Goal: Information Seeking & Learning: Learn about a topic

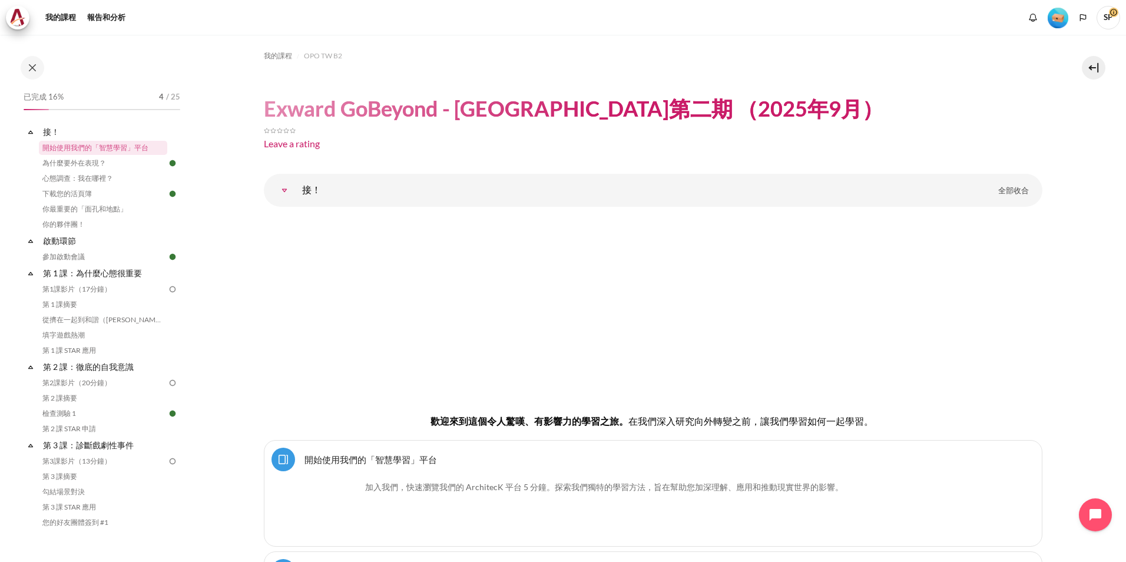
scroll to position [386, 0]
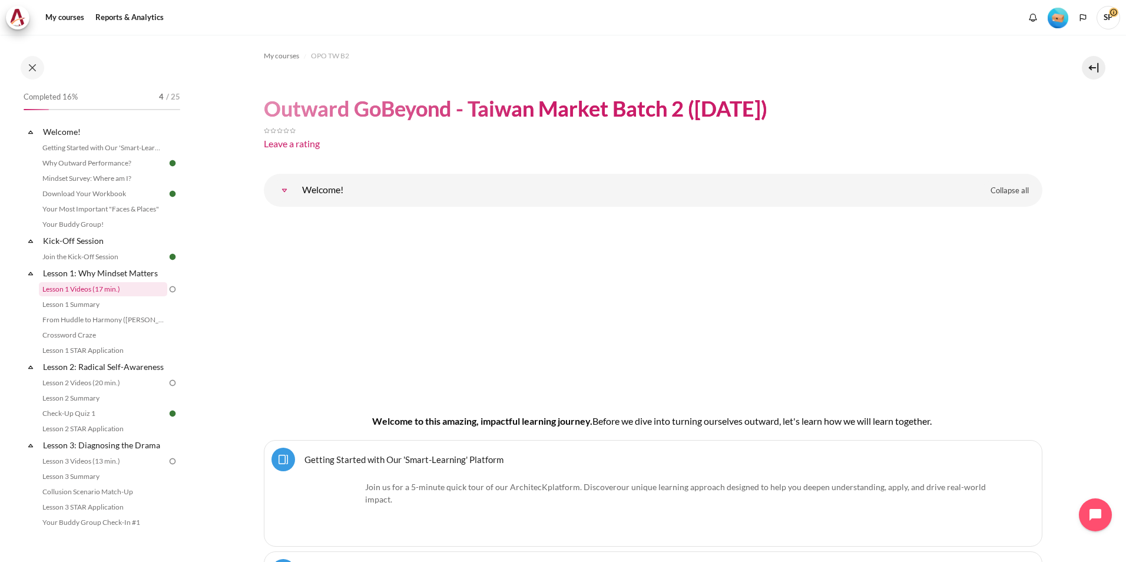
click at [104, 287] on link "Lesson 1 Videos (17 min.)" at bounding box center [103, 289] width 128 height 14
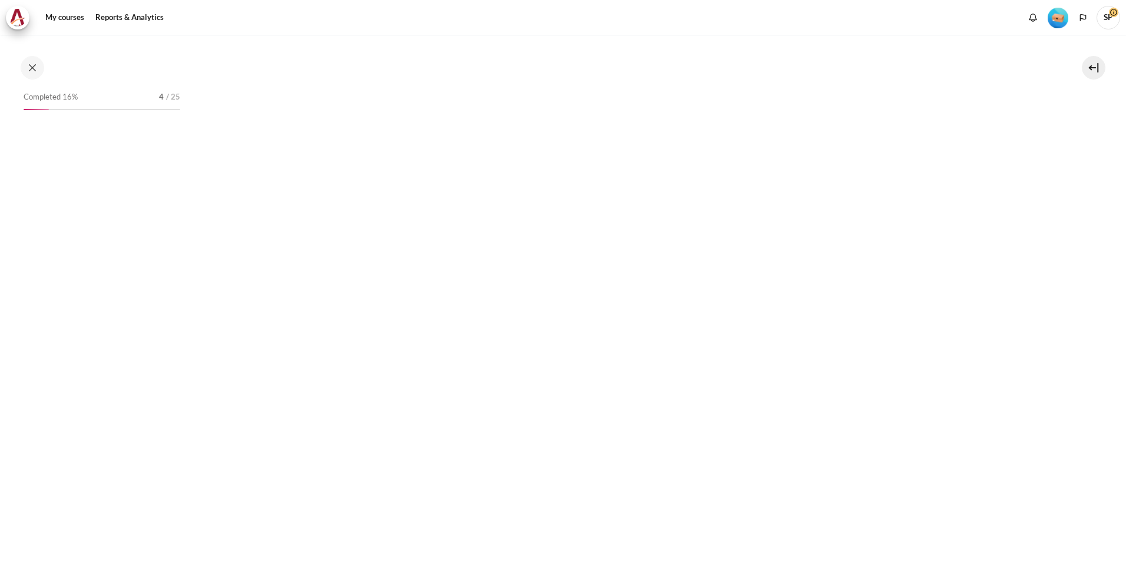
scroll to position [642, 0]
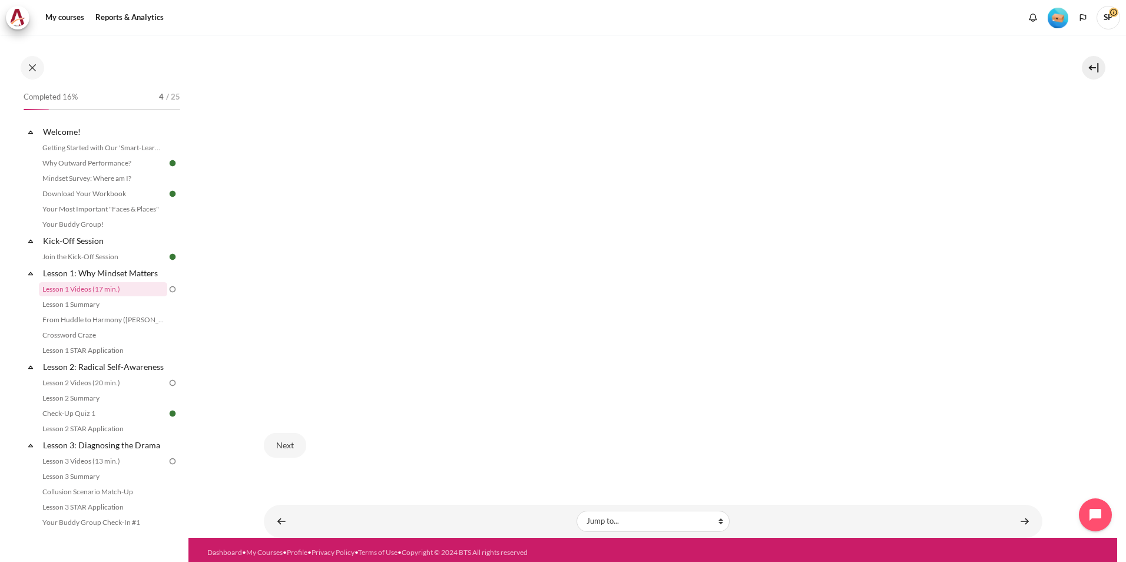
click at [444, 350] on img "Content" at bounding box center [653, 278] width 778 height 256
click at [371, 251] on img "Content" at bounding box center [653, 278] width 778 height 256
click at [290, 443] on button "Next" at bounding box center [285, 445] width 42 height 25
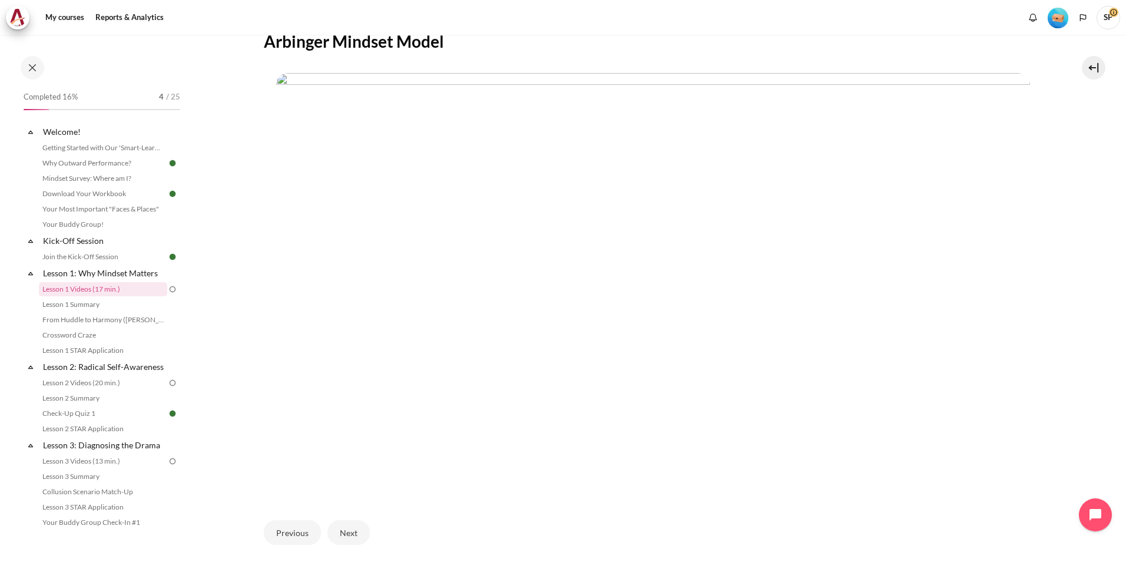
scroll to position [216, 0]
click at [351, 550] on button "Next" at bounding box center [348, 551] width 42 height 25
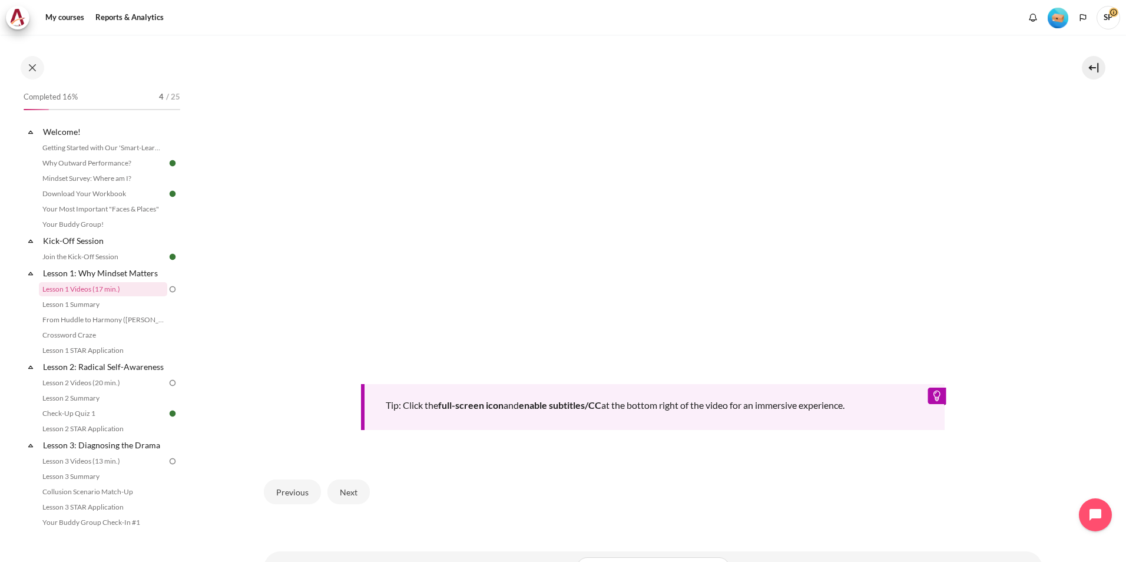
scroll to position [461, 0]
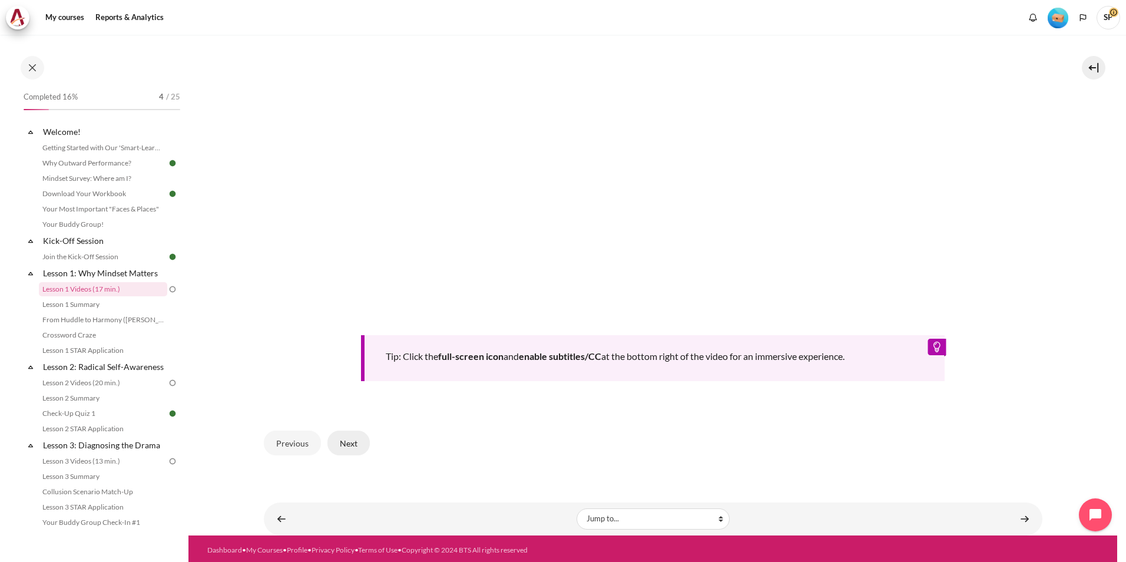
click at [351, 445] on button "Next" at bounding box center [348, 442] width 42 height 25
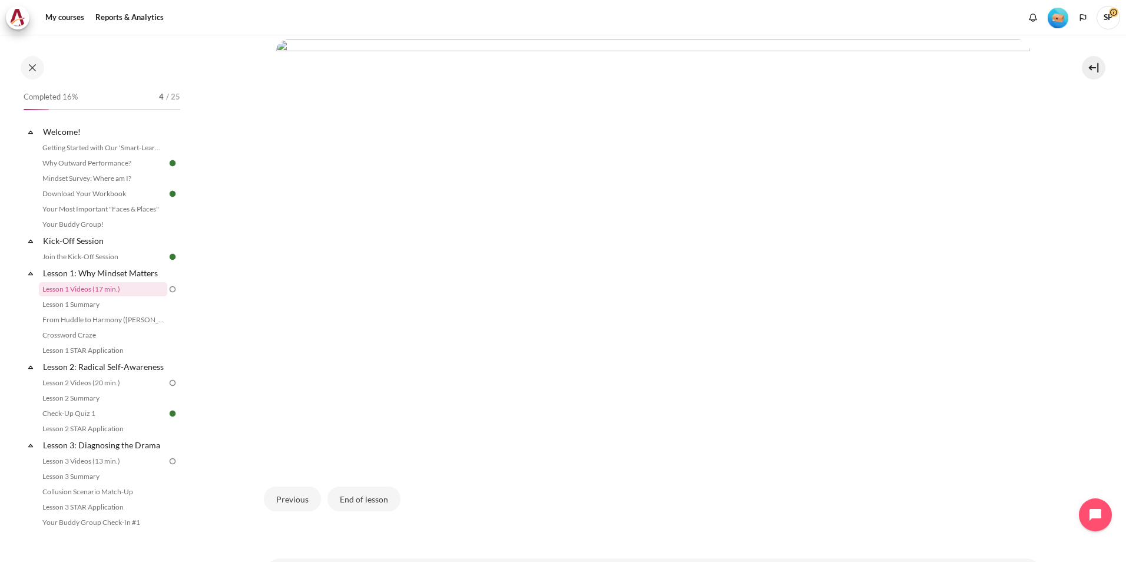
scroll to position [328, 0]
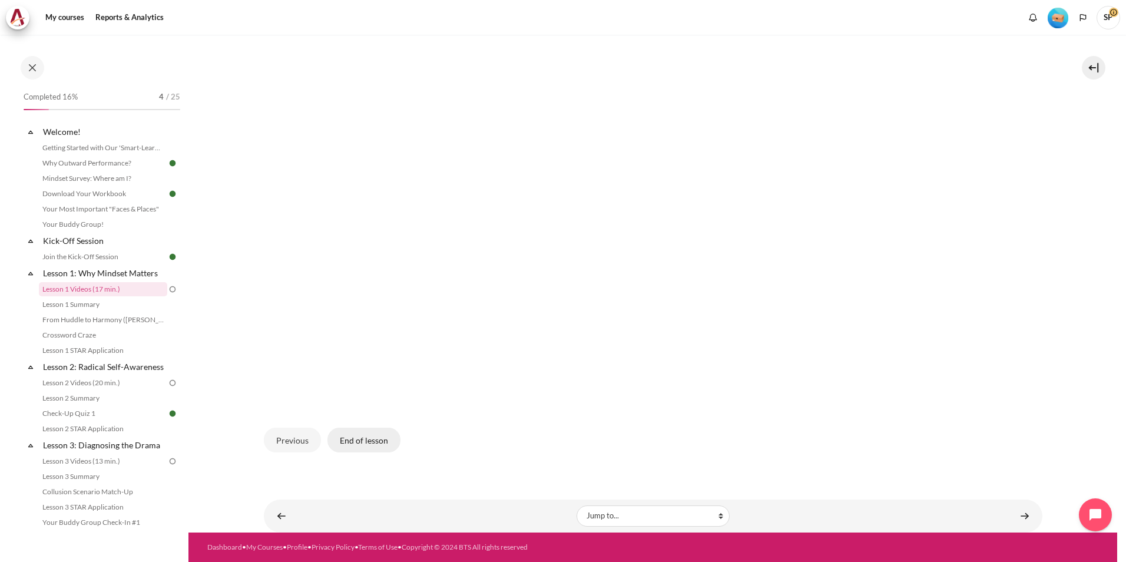
click at [366, 444] on button "End of lesson" at bounding box center [363, 439] width 73 height 25
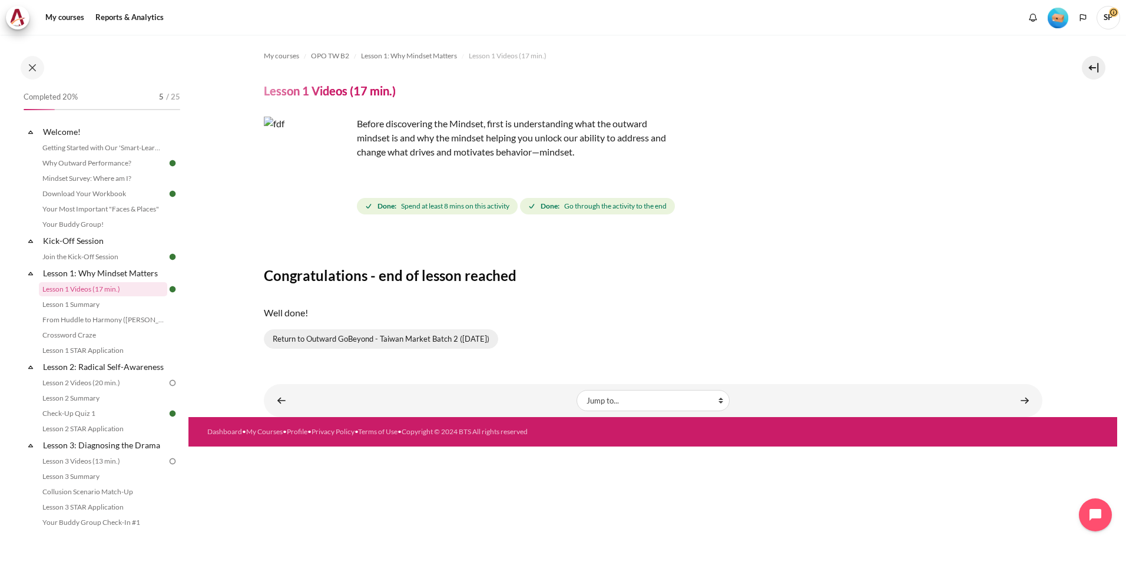
click at [468, 343] on link "Return to Outward GoBeyond - Taiwan Market Batch 2 (Sep 2025)" at bounding box center [381, 339] width 234 height 20
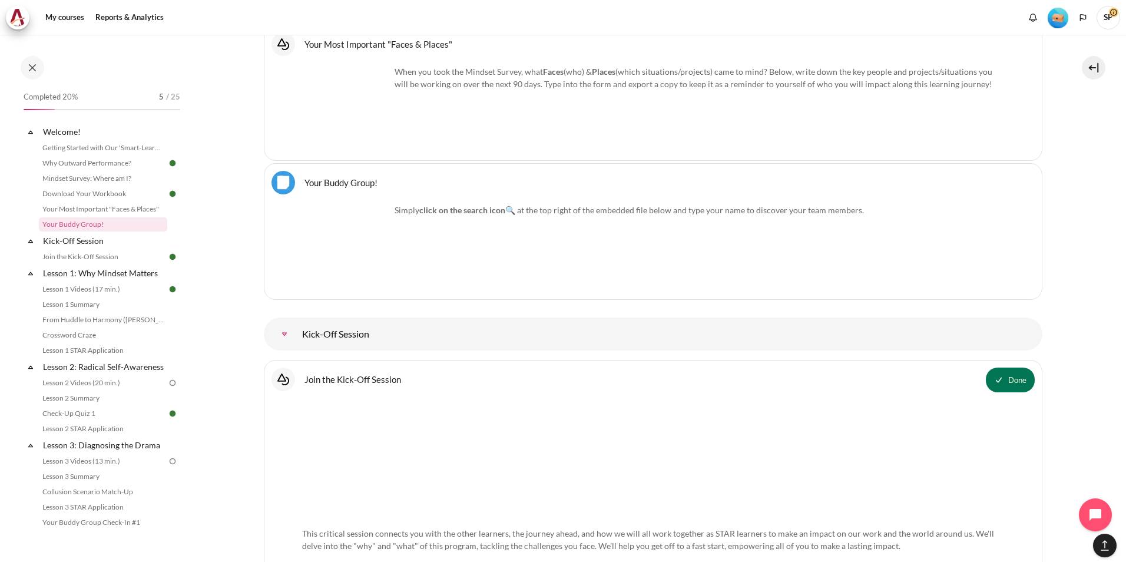
scroll to position [1210, 0]
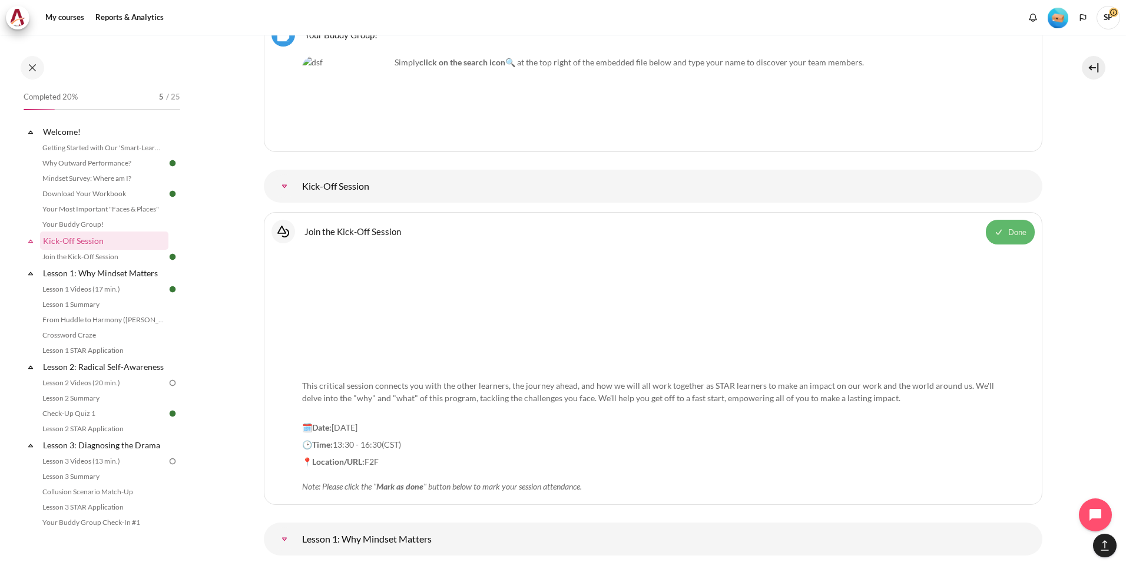
click at [1017, 237] on span "Done" at bounding box center [1017, 233] width 18 height 12
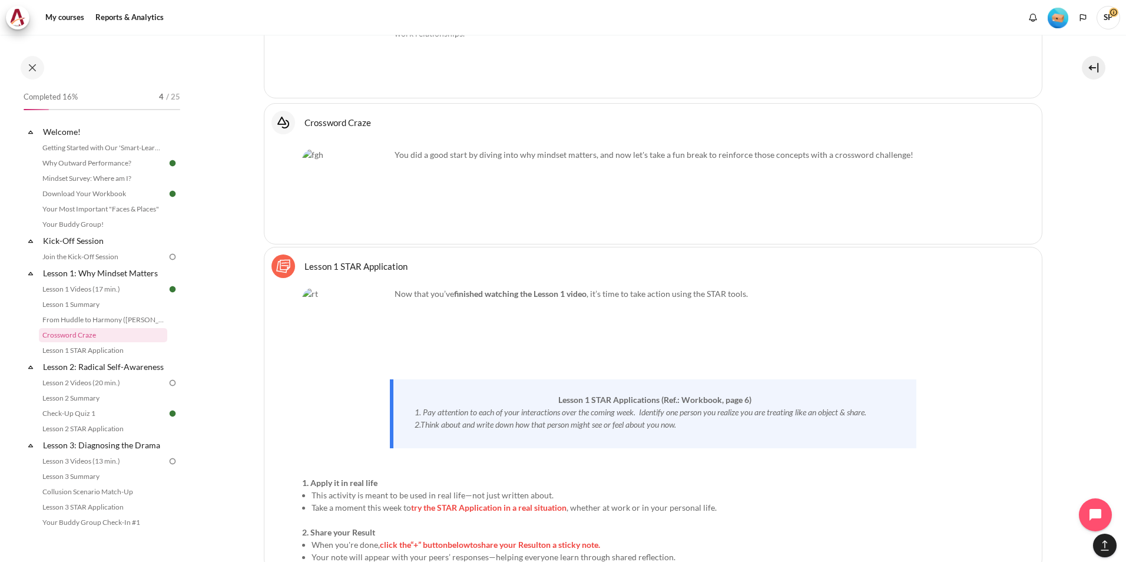
scroll to position [2447, 0]
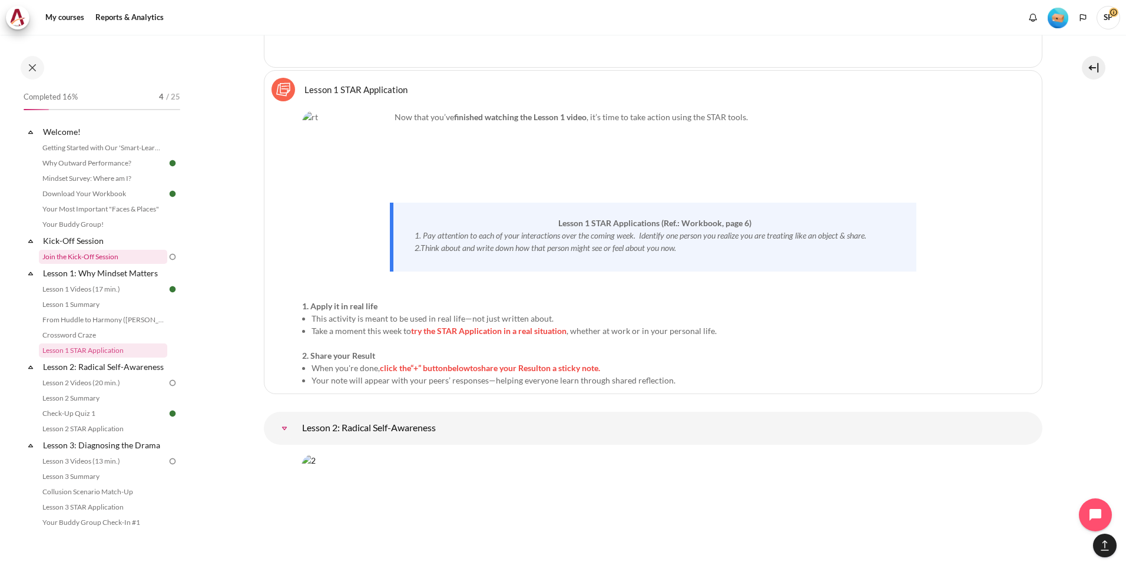
click at [115, 257] on link "Join the Kick-Off Session" at bounding box center [103, 257] width 128 height 14
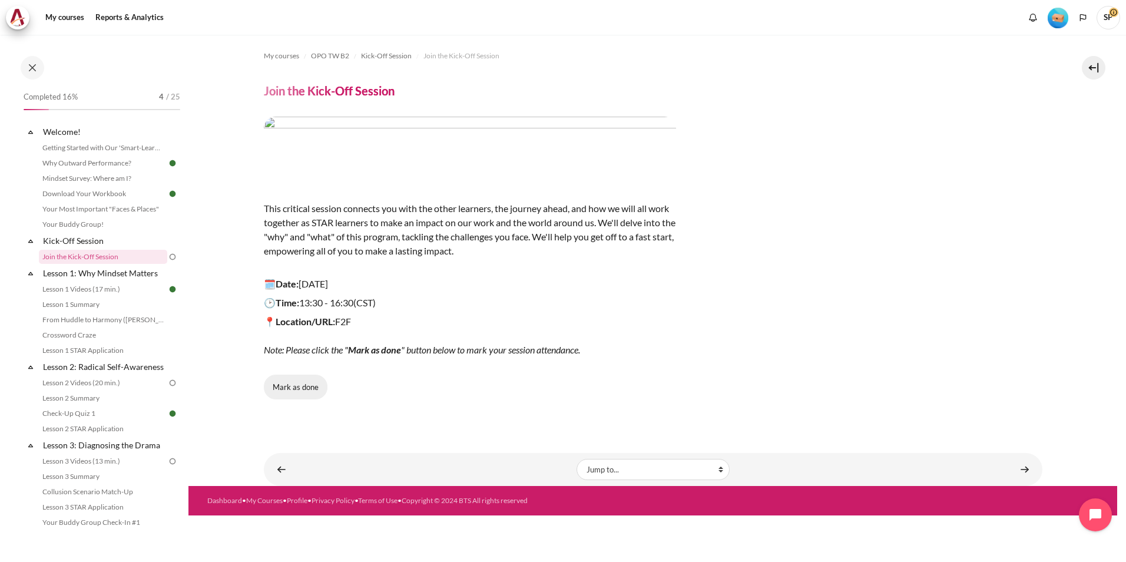
click at [287, 391] on button "Mark as done" at bounding box center [296, 386] width 64 height 25
click at [132, 390] on link "Lesson 2 Videos (20 min.)" at bounding box center [103, 383] width 128 height 14
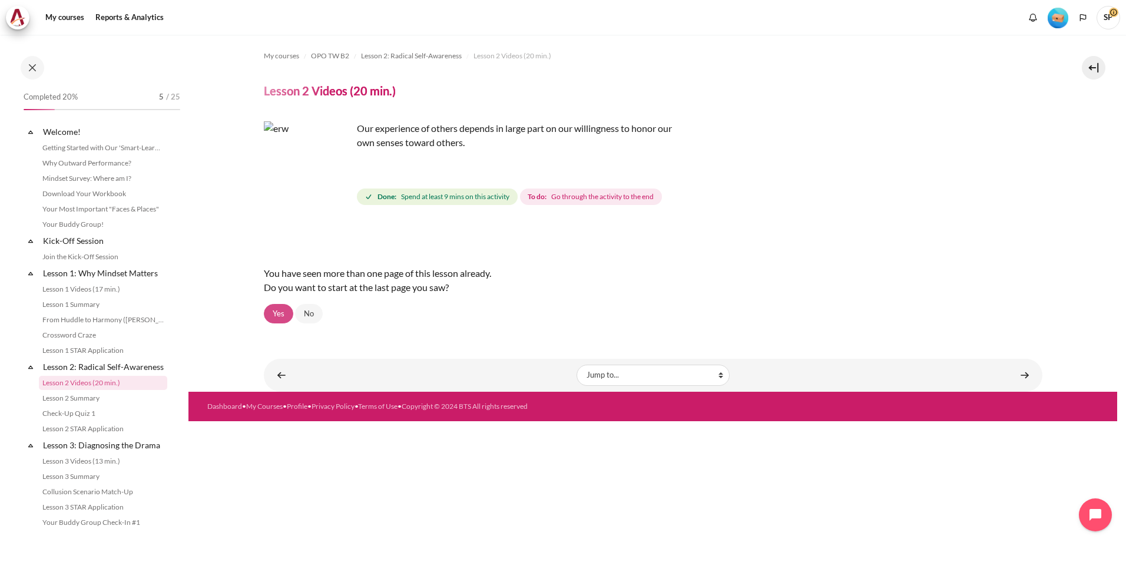
scroll to position [86, 0]
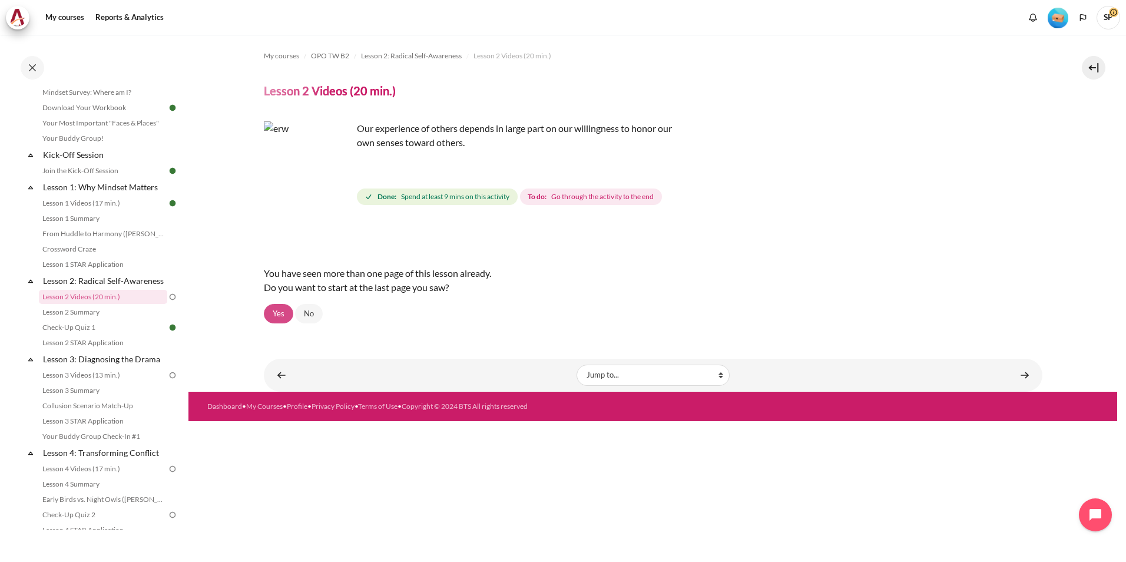
click at [277, 314] on link "Yes" at bounding box center [278, 314] width 29 height 20
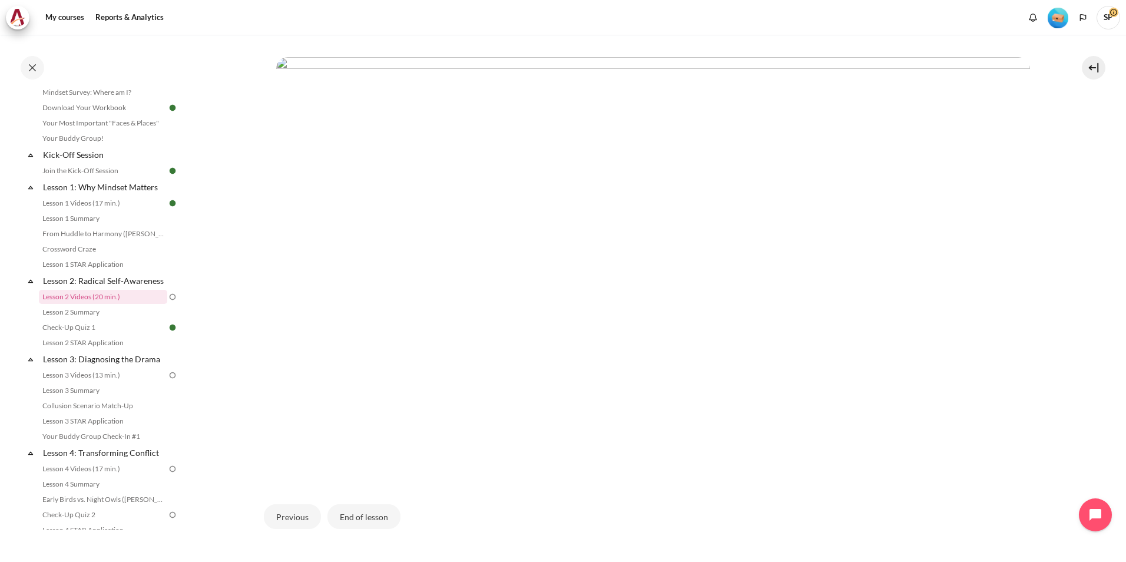
scroll to position [319, 0]
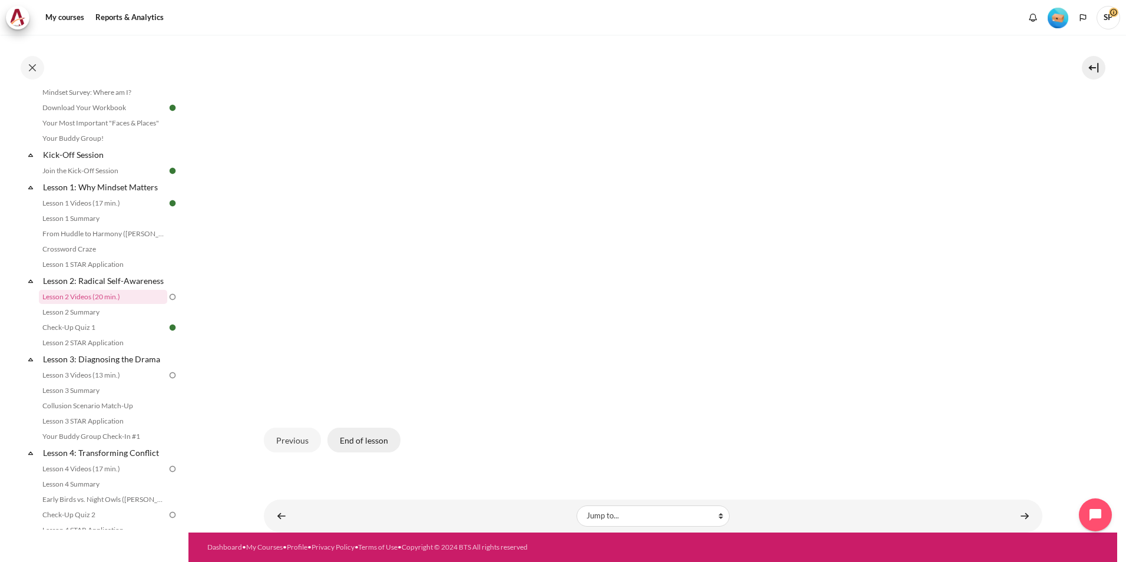
click at [356, 446] on button "End of lesson" at bounding box center [363, 439] width 73 height 25
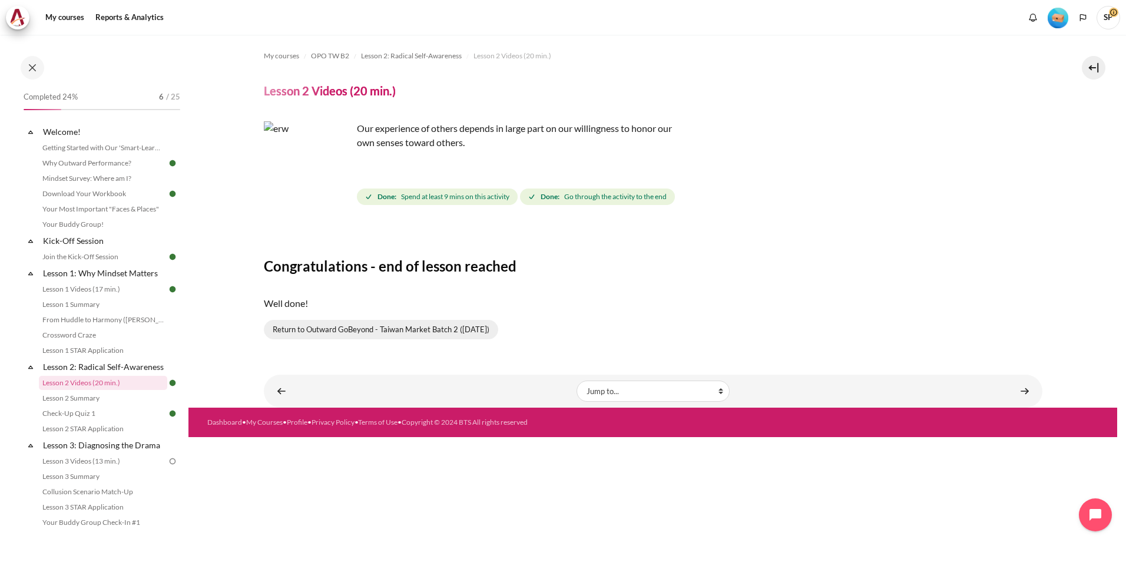
click at [390, 327] on link "Return to Outward GoBeyond - Taiwan Market Batch 2 (Sep 2025)" at bounding box center [381, 330] width 234 height 20
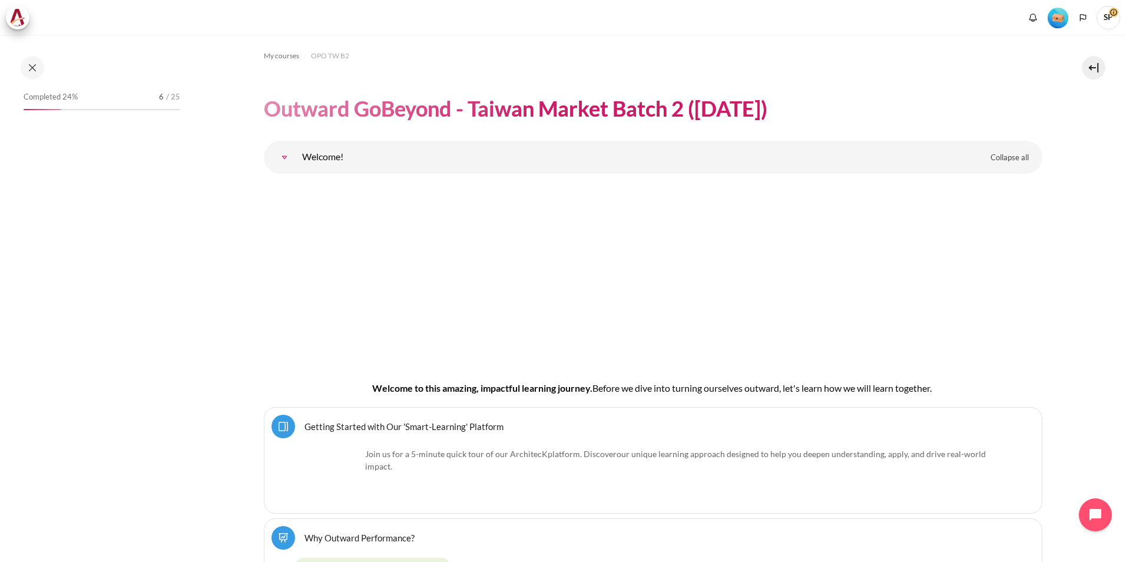
click at [1060, 15] on img "Level #1" at bounding box center [1057, 18] width 21 height 21
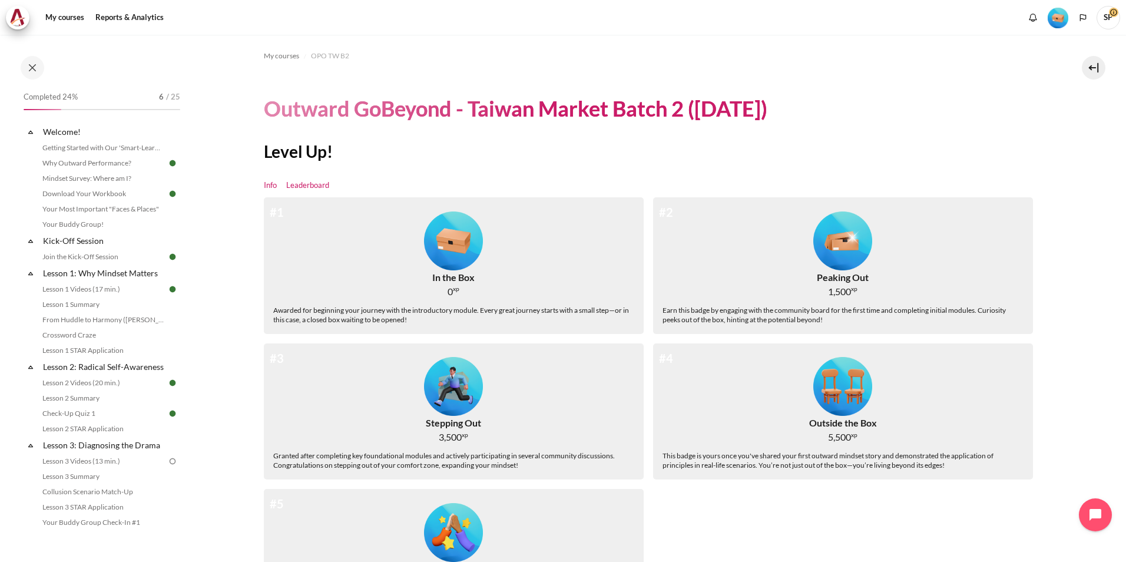
click at [305, 186] on link "Leaderboard" at bounding box center [307, 186] width 43 height 12
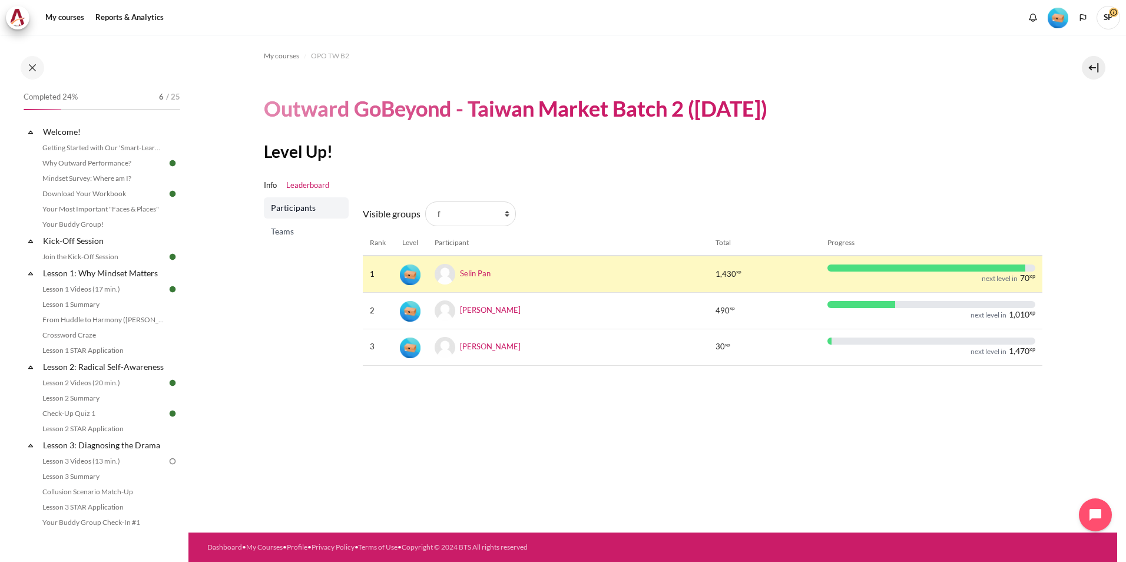
click at [303, 231] on span "Teams" at bounding box center [307, 231] width 73 height 12
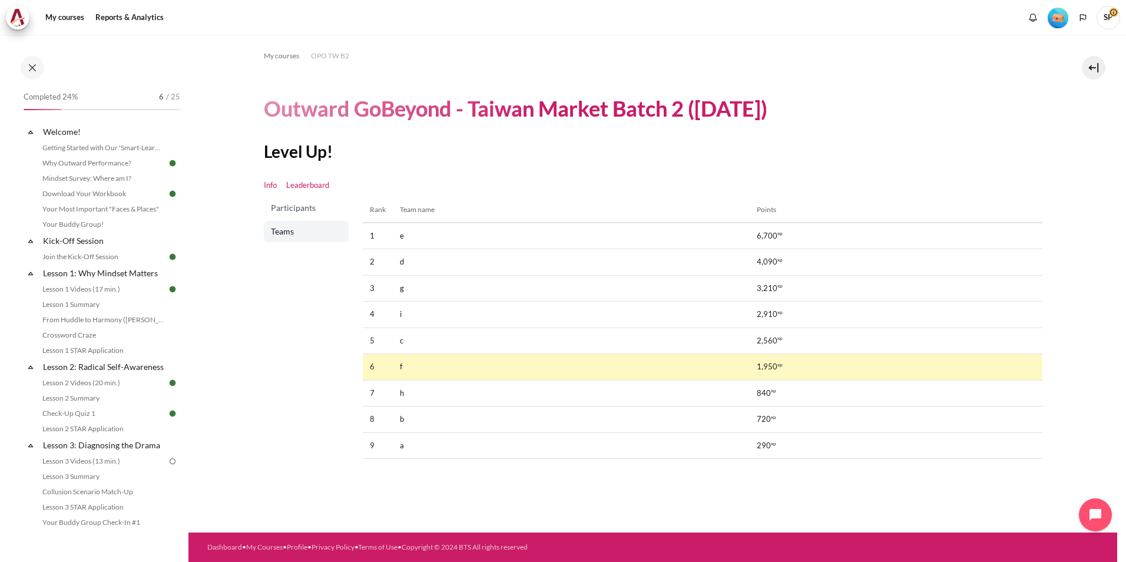
click at [266, 187] on link "Info" at bounding box center [270, 186] width 13 height 12
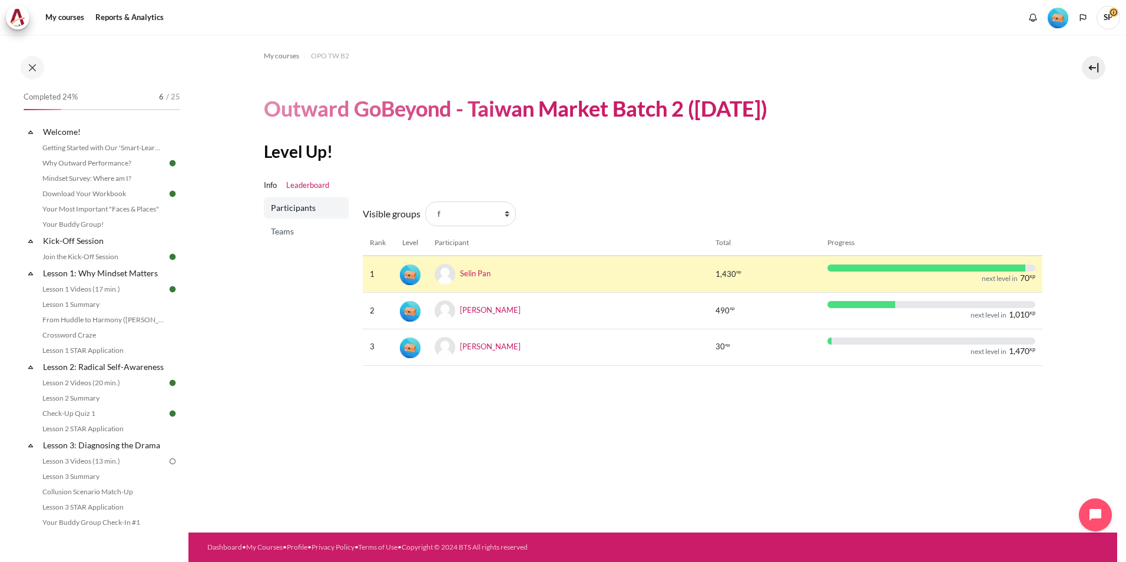
click at [300, 232] on span "Teams" at bounding box center [307, 231] width 73 height 12
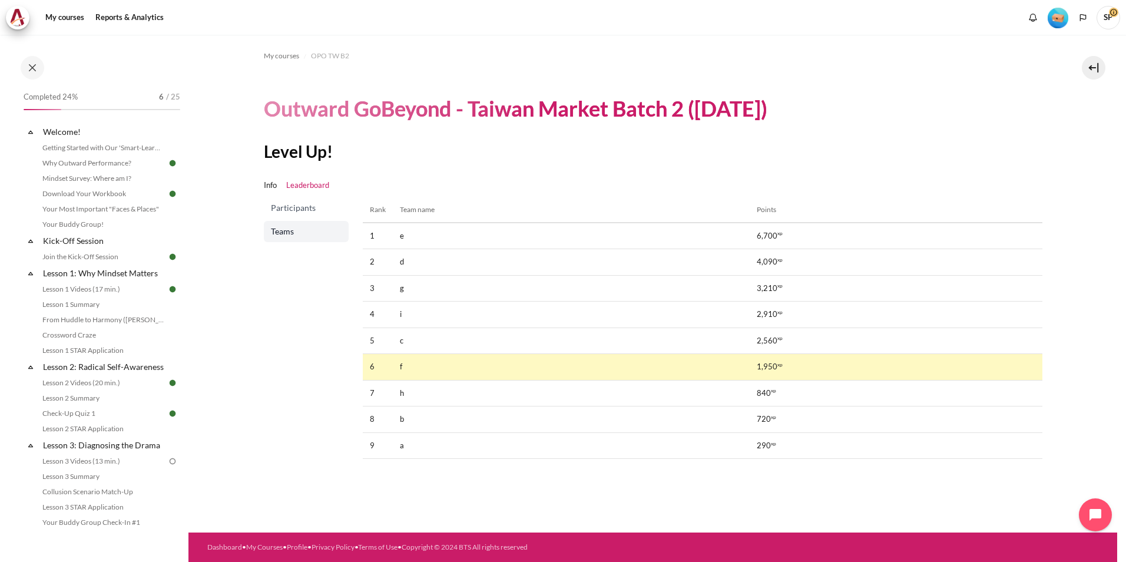
click at [296, 209] on span "Participants" at bounding box center [307, 208] width 73 height 12
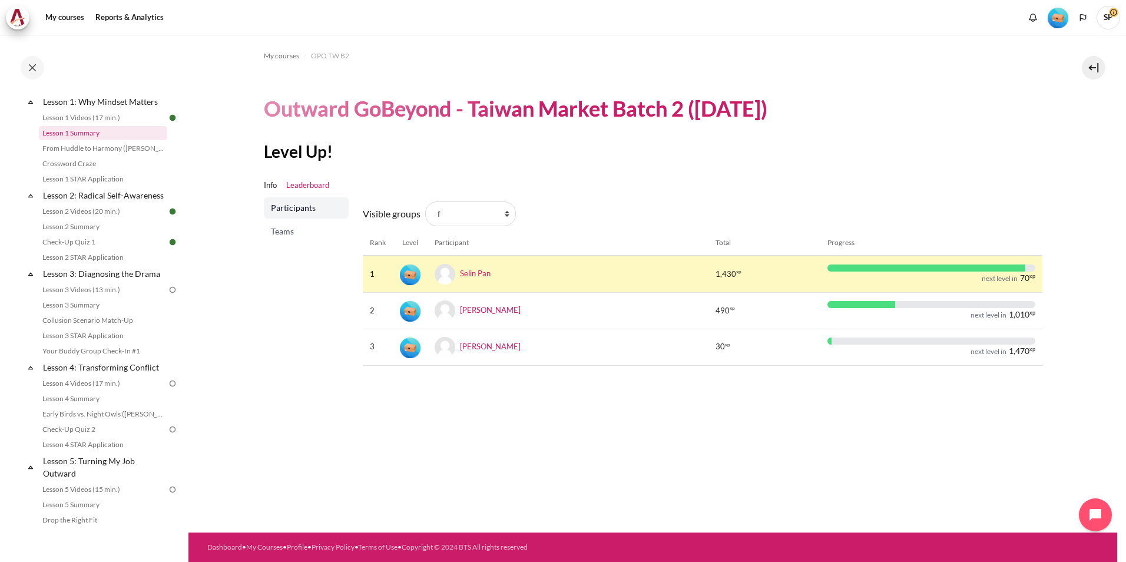
scroll to position [235, 0]
